Goal: Task Accomplishment & Management: Use online tool/utility

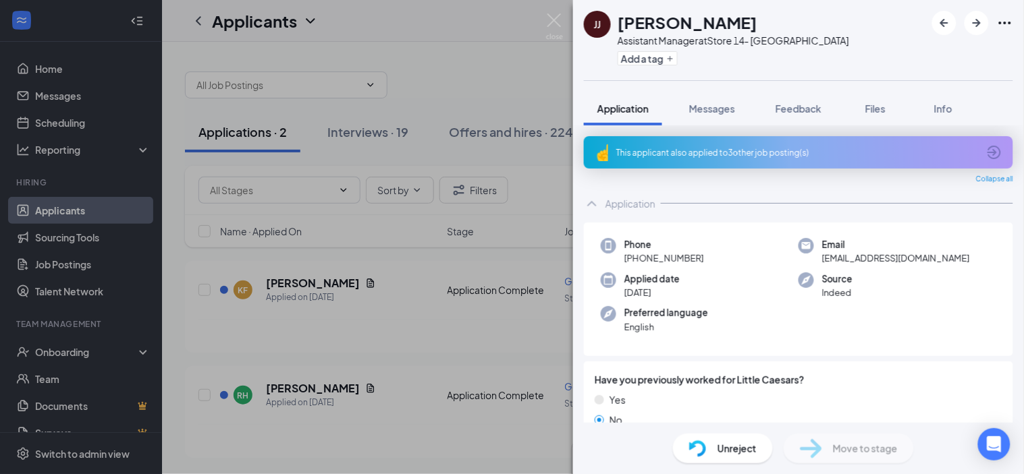
click at [53, 99] on div "[PERSON_NAME] [PERSON_NAME] Assistant Manager at Store 14- Powdersville Add a t…" at bounding box center [512, 237] width 1024 height 474
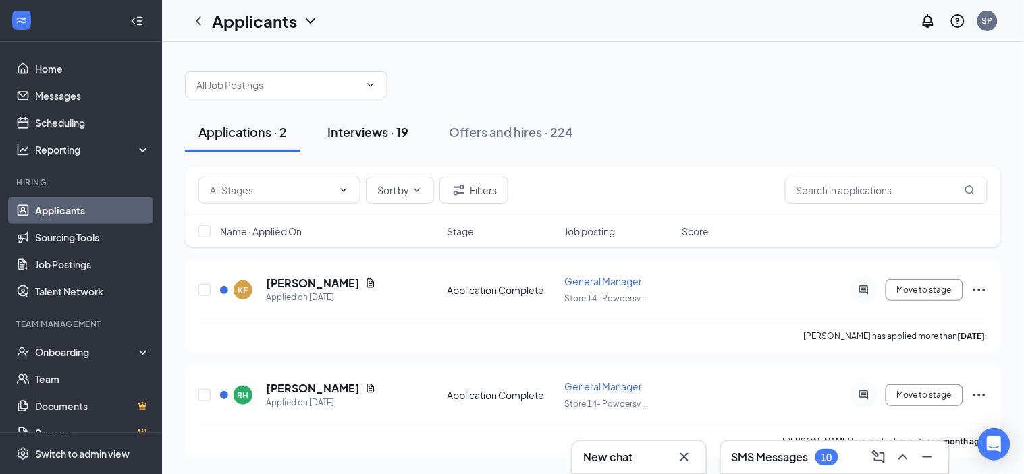
click at [368, 132] on div "Interviews · 19" at bounding box center [367, 132] width 81 height 17
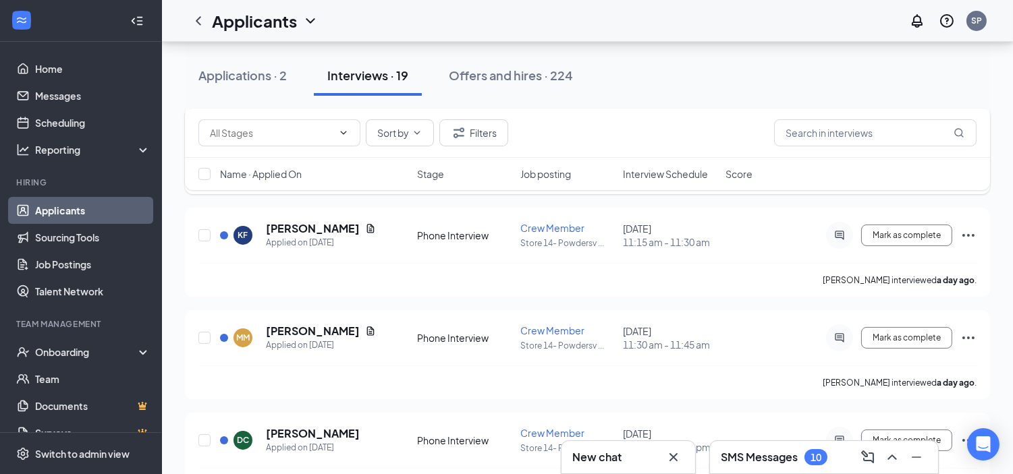
scroll to position [300, 0]
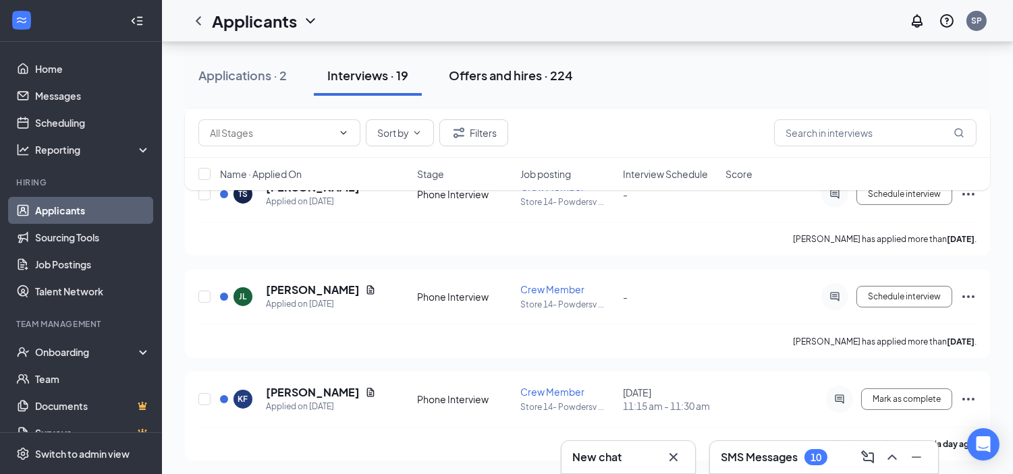
click at [456, 76] on div "Offers and hires · 224" at bounding box center [511, 75] width 124 height 17
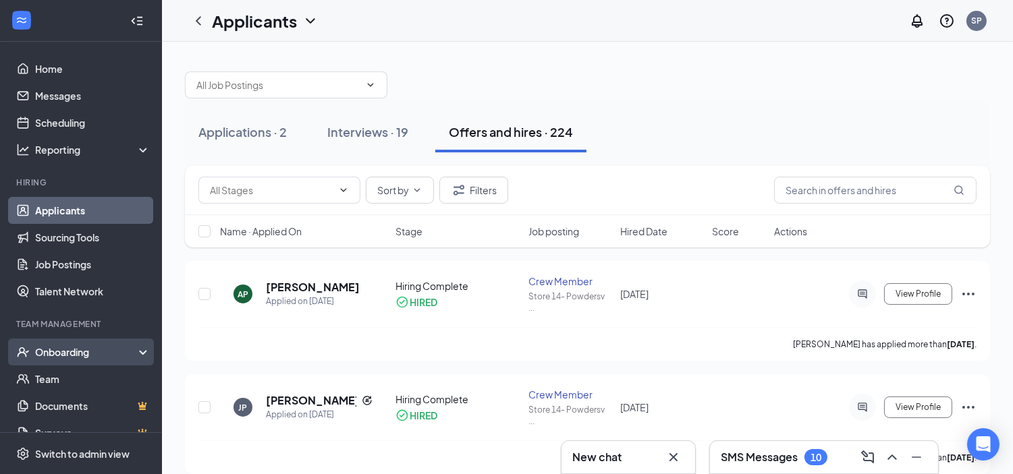
click at [54, 356] on div "Onboarding" at bounding box center [87, 352] width 104 height 13
click at [59, 379] on link "Overview" at bounding box center [92, 379] width 115 height 27
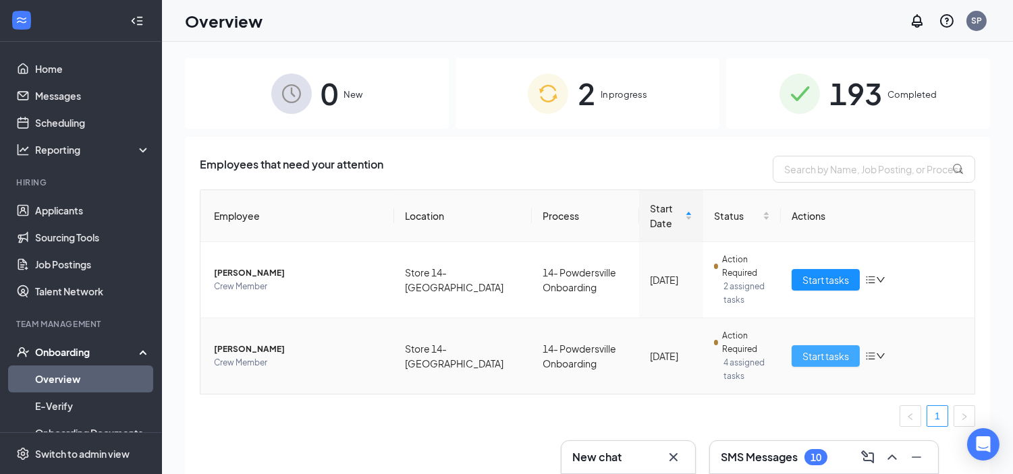
click at [456, 354] on span "Start tasks" at bounding box center [825, 356] width 47 height 15
